Goal: Information Seeking & Learning: Learn about a topic

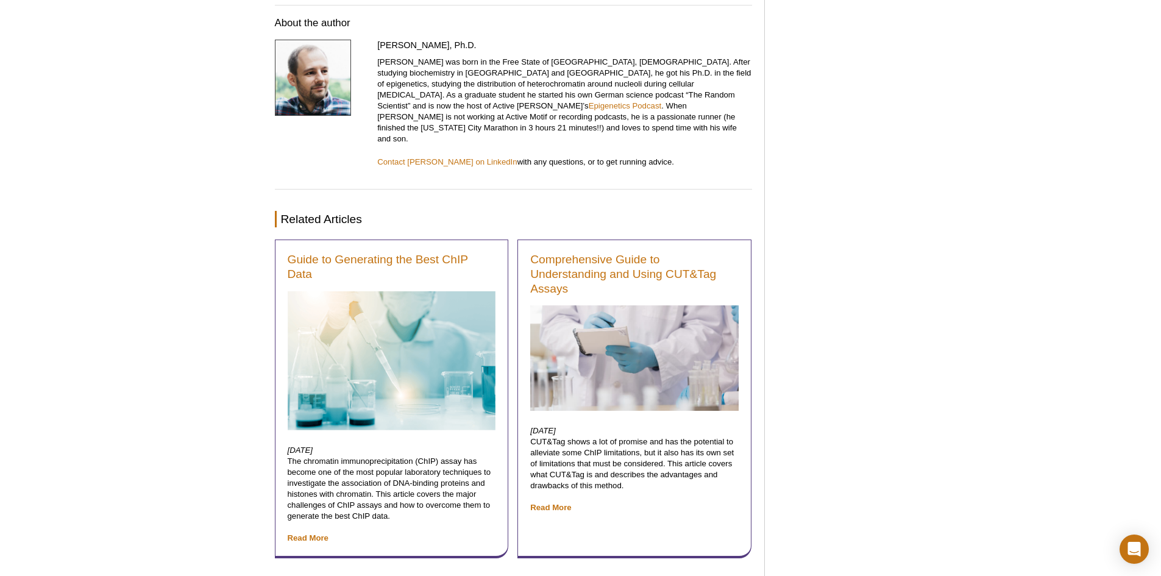
scroll to position [4261, 0]
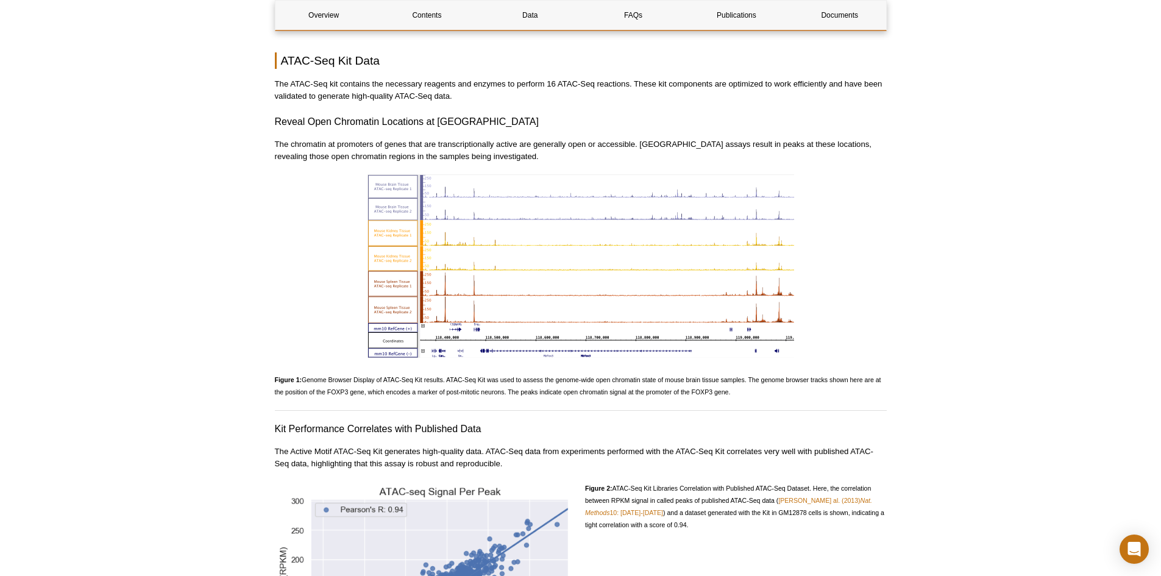
scroll to position [1249, 0]
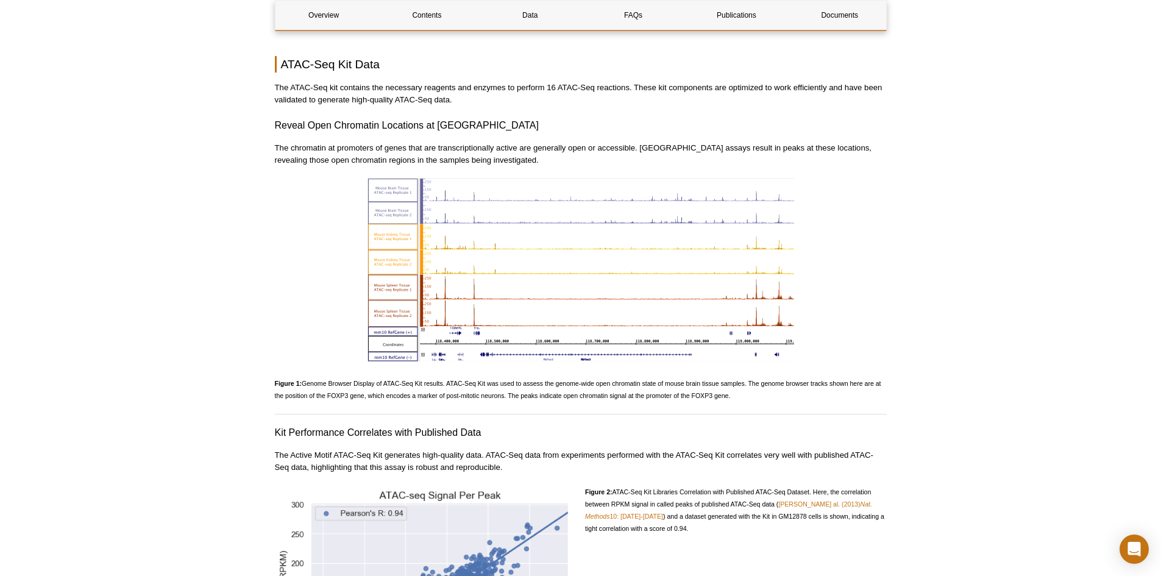
click at [631, 261] on img at bounding box center [580, 269] width 427 height 183
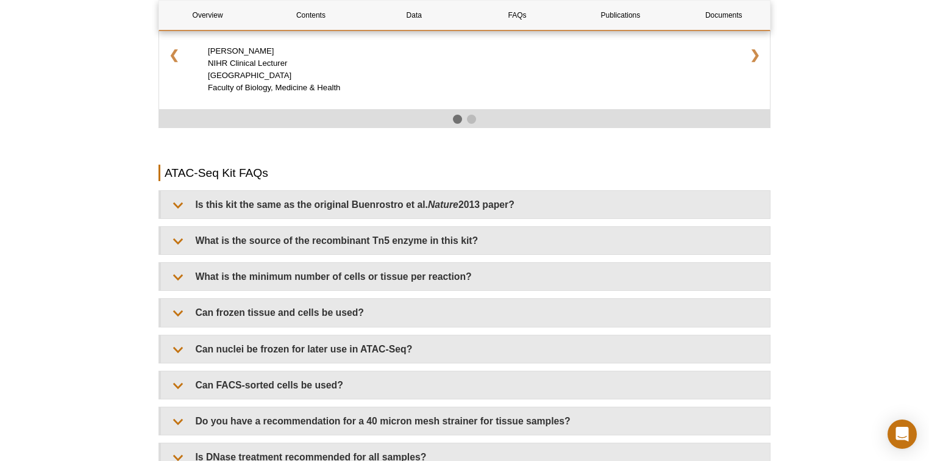
scroll to position [2093, 0]
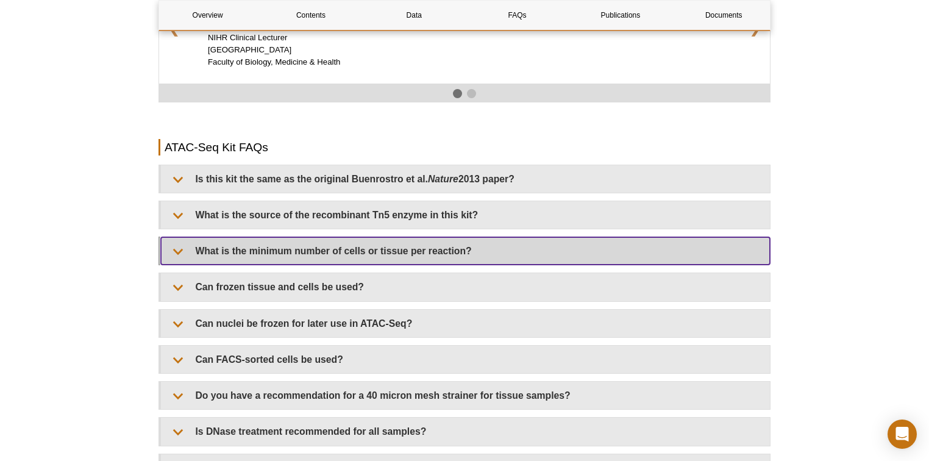
click at [461, 244] on summary "What is the minimum number of cells or tissue per reaction?" at bounding box center [465, 250] width 609 height 27
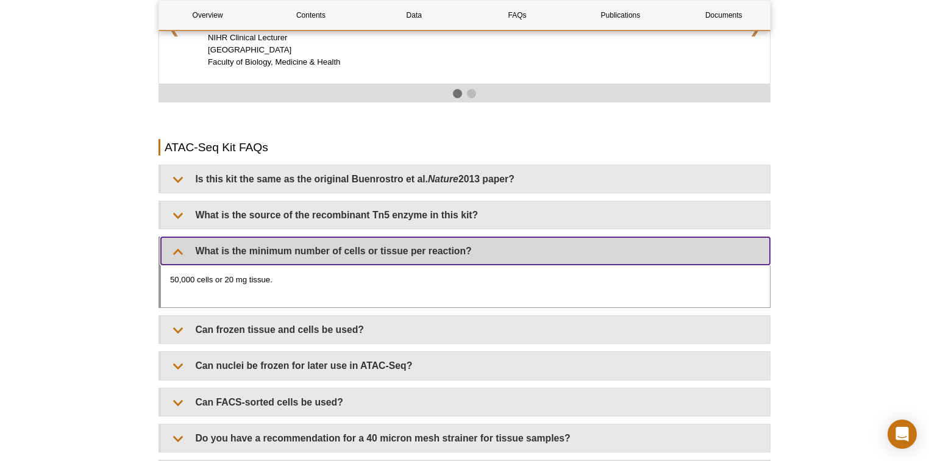
click at [461, 244] on summary "What is the minimum number of cells or tissue per reaction?" at bounding box center [465, 250] width 609 height 27
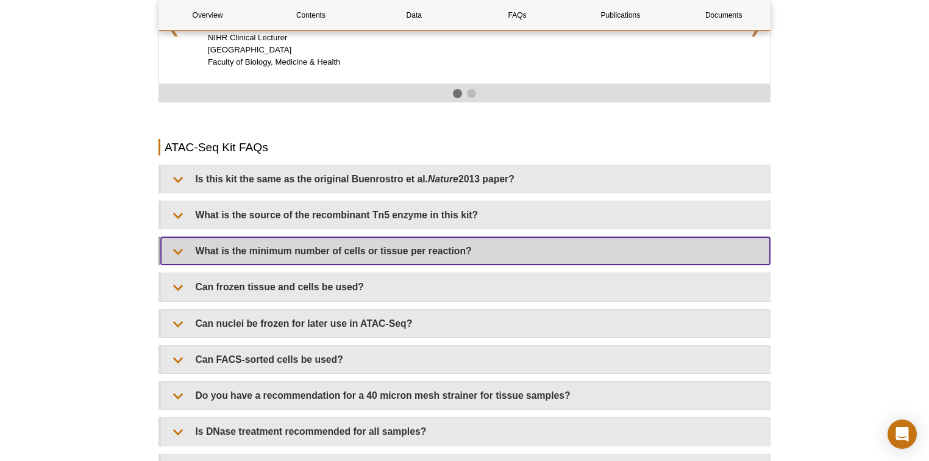
click at [461, 244] on summary "What is the minimum number of cells or tissue per reaction?" at bounding box center [465, 250] width 609 height 27
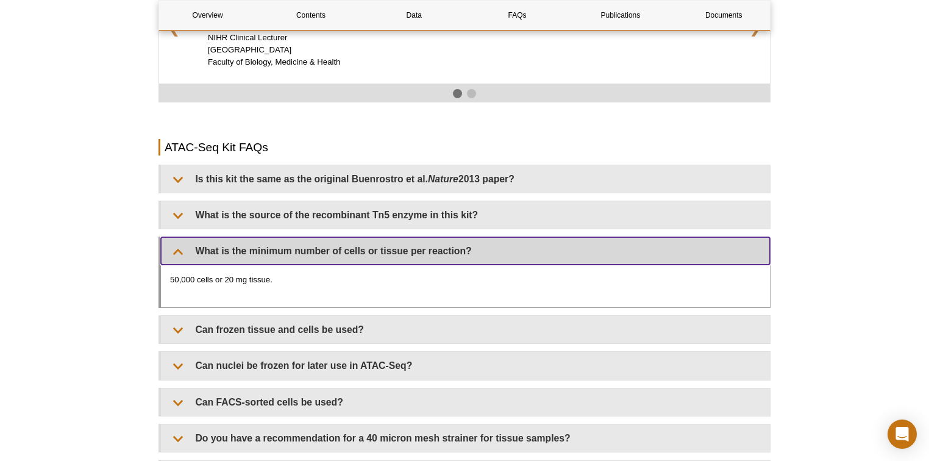
click at [461, 244] on summary "What is the minimum number of cells or tissue per reaction?" at bounding box center [465, 250] width 609 height 27
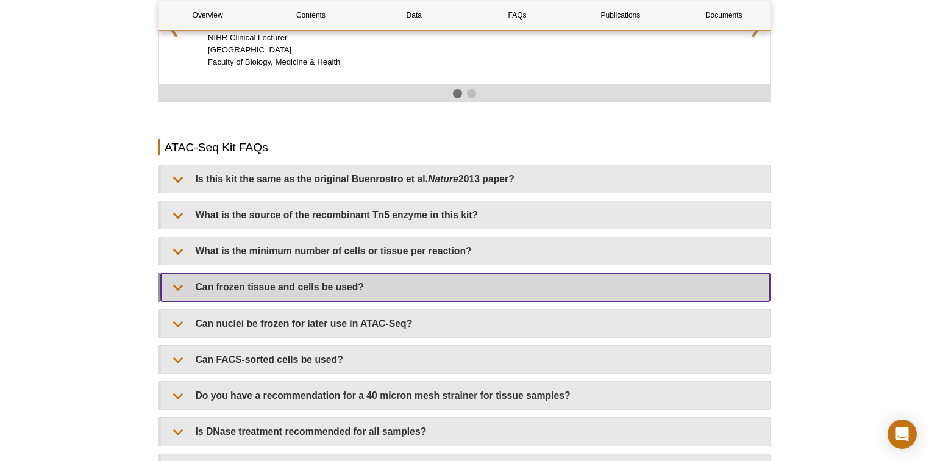
click at [453, 273] on summary "Can frozen tissue and cells be used?" at bounding box center [465, 286] width 609 height 27
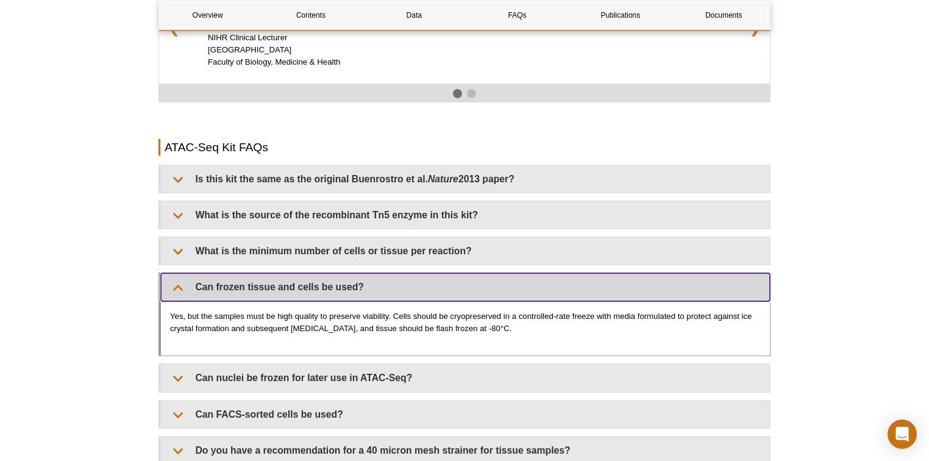
click at [453, 273] on summary "Can frozen tissue and cells be used?" at bounding box center [465, 286] width 609 height 27
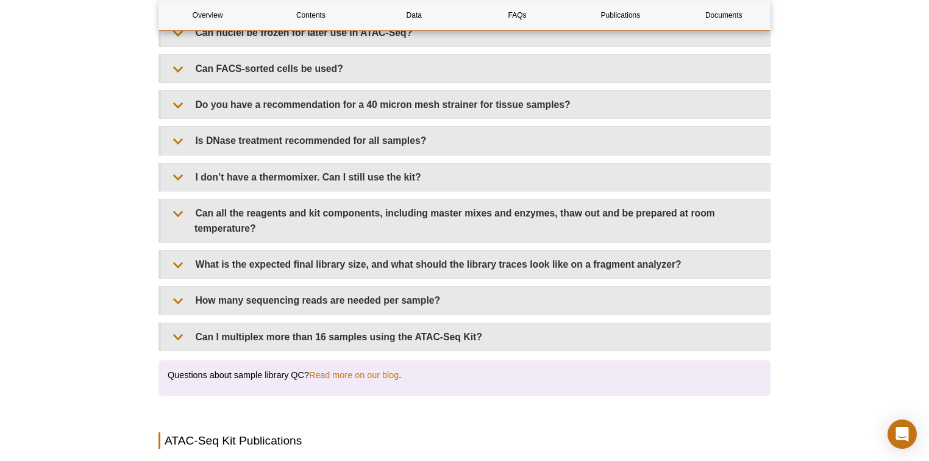
scroll to position [2385, 0]
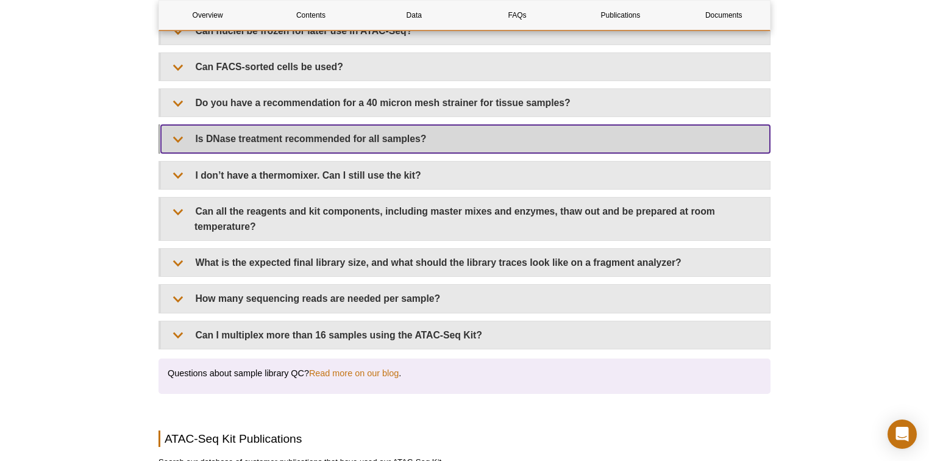
click at [472, 129] on summary "Is DNase treatment recommended for all samples?" at bounding box center [465, 138] width 609 height 27
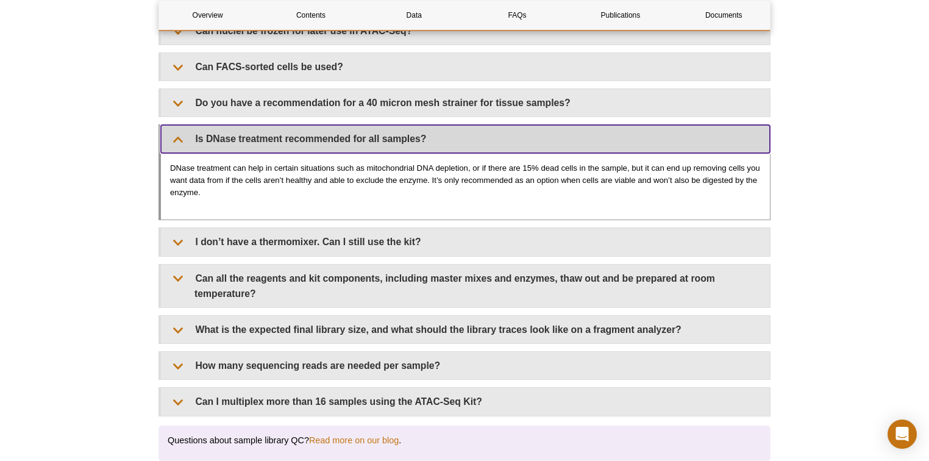
click at [472, 129] on summary "Is DNase treatment recommended for all samples?" at bounding box center [465, 138] width 609 height 27
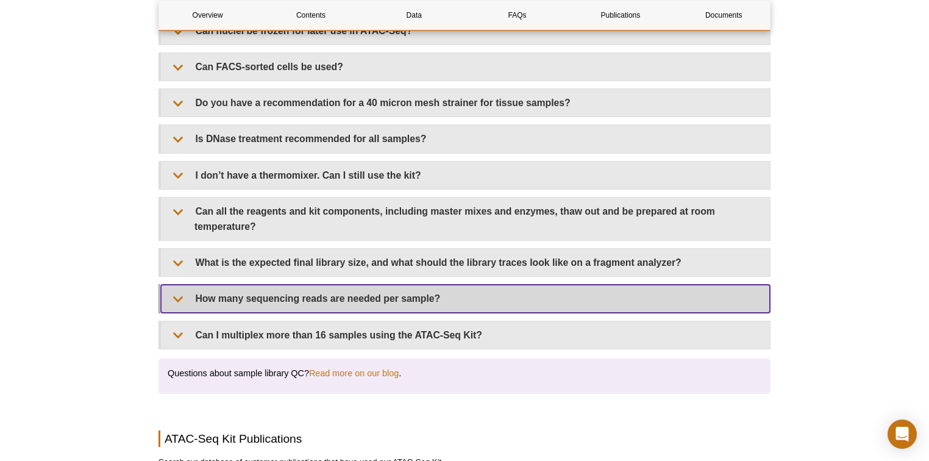
click at [397, 285] on summary "How many sequencing reads are needed per sample?" at bounding box center [465, 298] width 609 height 27
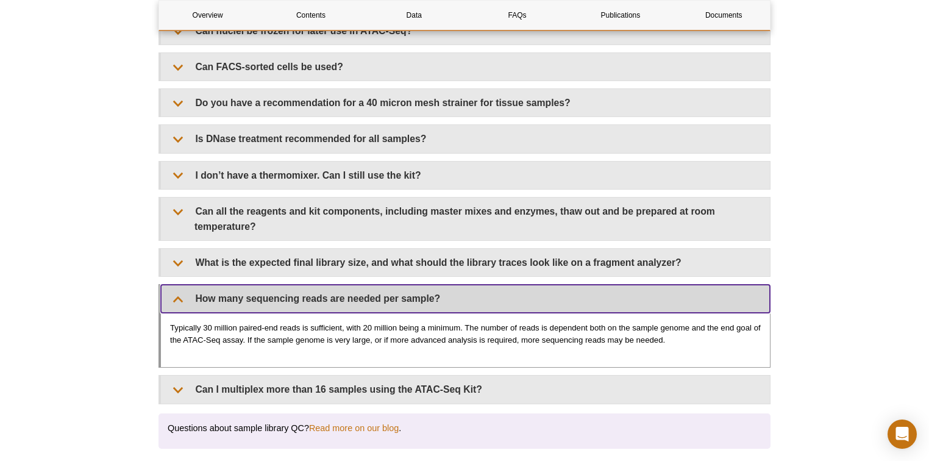
click at [397, 285] on summary "How many sequencing reads are needed per sample?" at bounding box center [465, 298] width 609 height 27
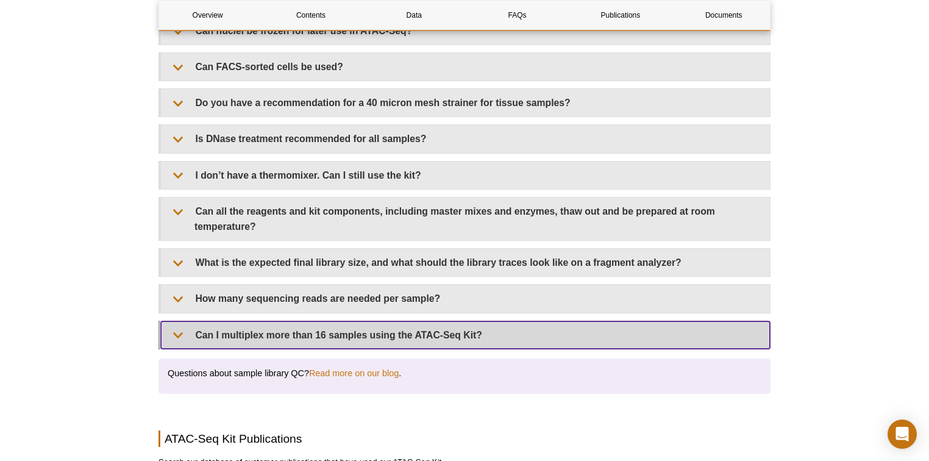
click at [436, 321] on summary "Can I multiplex more than 16 samples using the ATAC-Seq Kit?" at bounding box center [465, 334] width 609 height 27
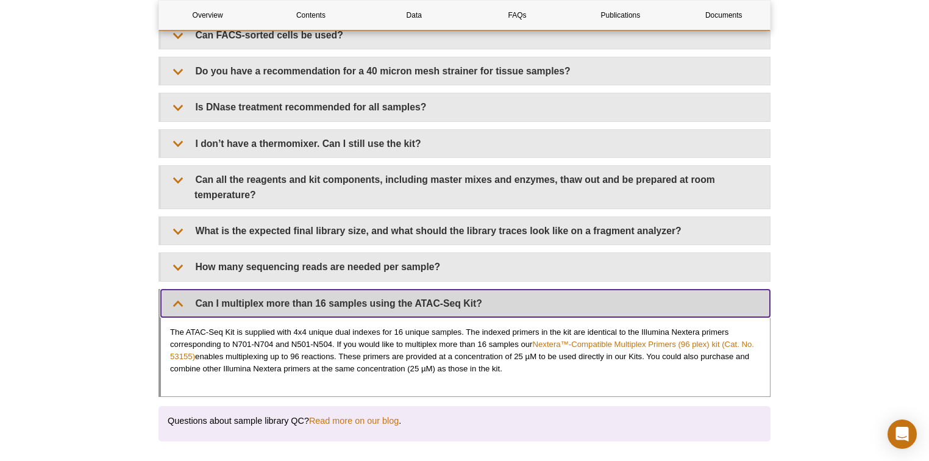
scroll to position [2434, 0]
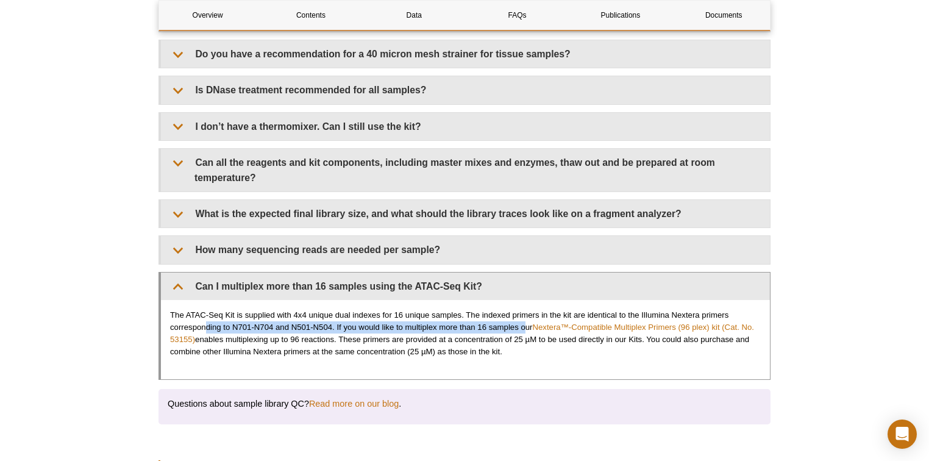
drag, startPoint x: 204, startPoint y: 313, endPoint x: 525, endPoint y: 307, distance: 321.2
click at [525, 309] on p "The ATAC-Seq Kit is supplied with 4x4 unique dual indexes for 16 unique samples…" at bounding box center [465, 333] width 591 height 49
drag, startPoint x: 258, startPoint y: 325, endPoint x: 504, endPoint y: 330, distance: 245.7
click at [504, 330] on p "The ATAC-Seq Kit is supplied with 4x4 unique dual indexes for 16 unique samples…" at bounding box center [465, 333] width 591 height 49
click at [541, 349] on div "The ATAC-Seq Kit is supplied with 4x4 unique dual indexes for 16 unique samples…" at bounding box center [465, 339] width 609 height 79
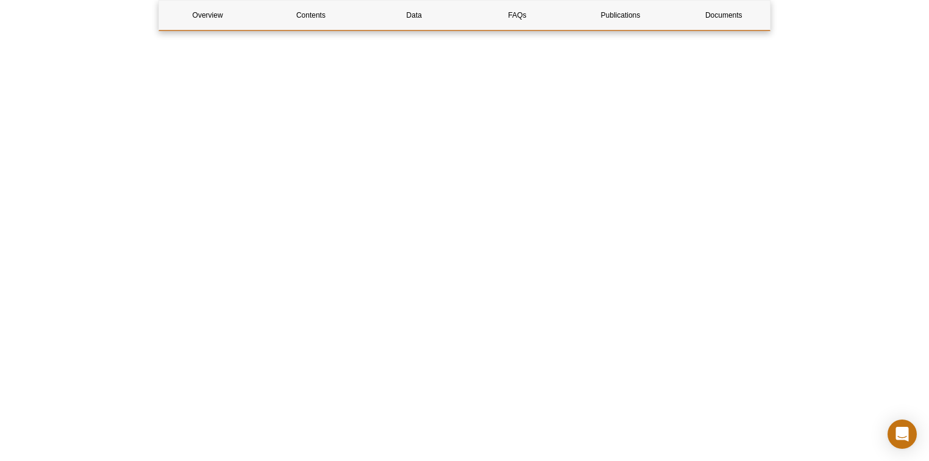
scroll to position [3312, 0]
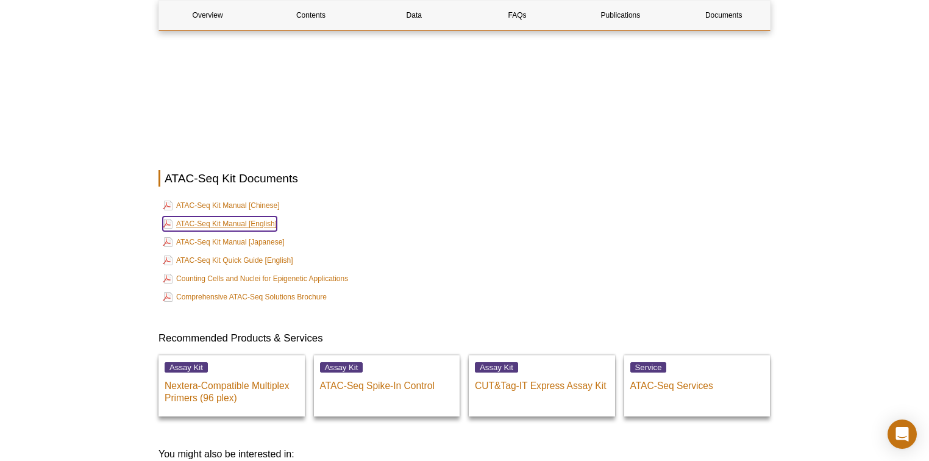
click at [204, 216] on link "ATAC-Seq Kit Manual [English]" at bounding box center [220, 223] width 114 height 15
